Goal: Information Seeking & Learning: Learn about a topic

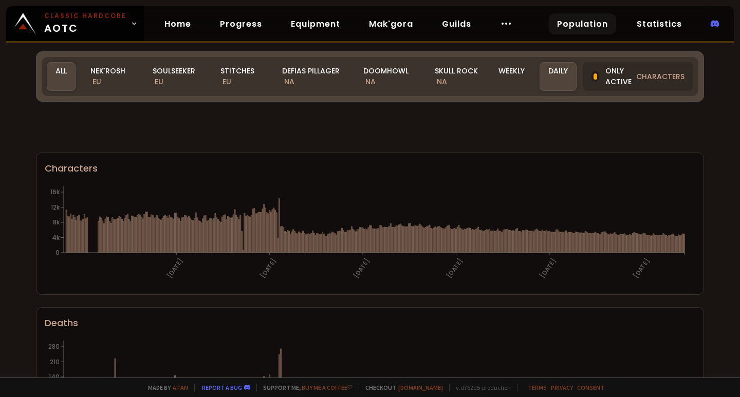
scroll to position [76, 0]
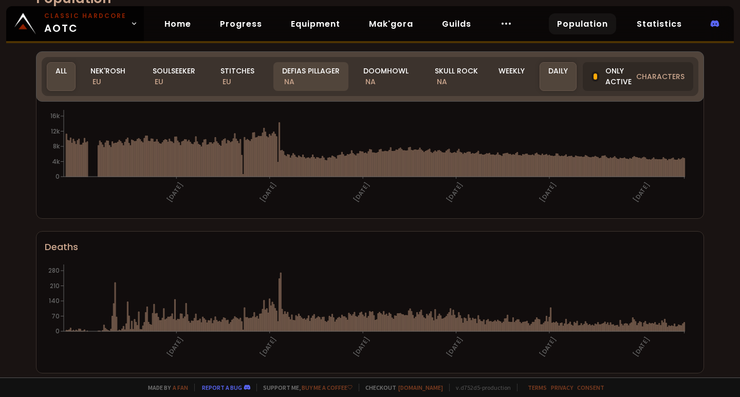
click at [302, 75] on div "Defias Pillager NA" at bounding box center [310, 76] width 75 height 29
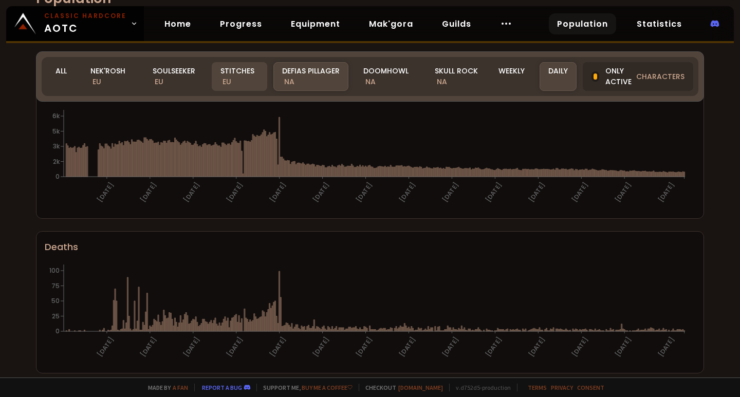
click at [240, 84] on div "Stitches EU" at bounding box center [239, 76] width 55 height 29
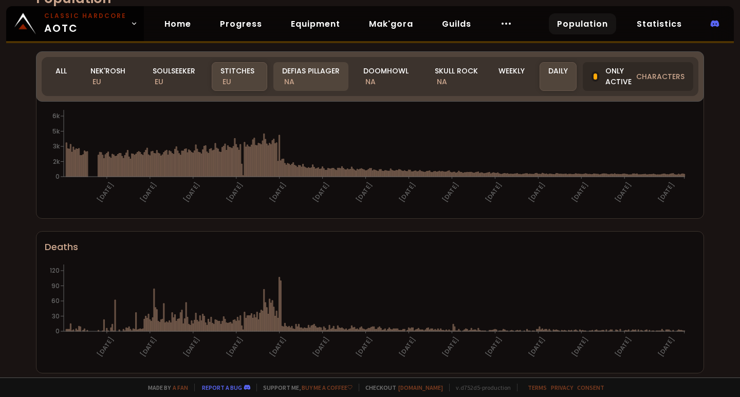
click at [304, 75] on div "Defias Pillager NA" at bounding box center [310, 76] width 75 height 29
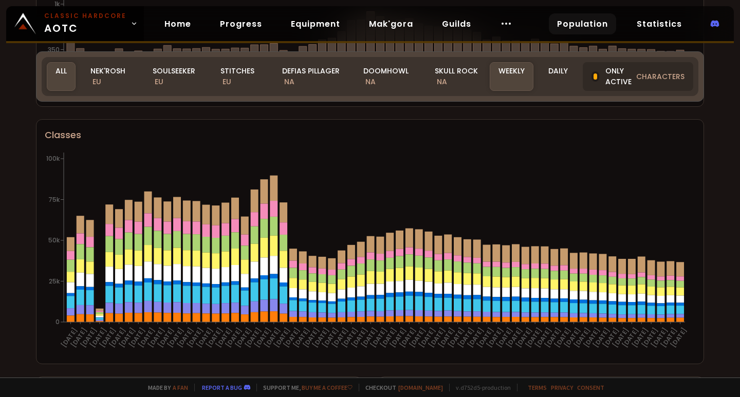
scroll to position [651, 0]
